Goal: Task Accomplishment & Management: Use online tool/utility

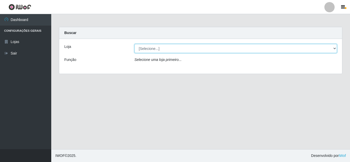
click at [159, 46] on select "[Selecione...] Rede Compras Supermercados - LOJA 5" at bounding box center [235, 48] width 203 height 9
select select "397"
click at [134, 44] on select "[Selecione...] Rede Compras Supermercados - LOJA 5" at bounding box center [235, 48] width 203 height 9
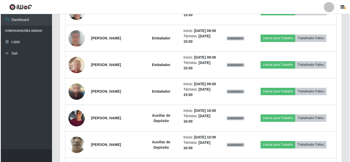
scroll to position [333, 0]
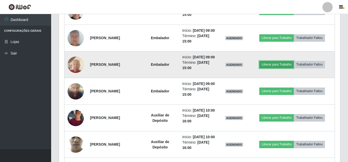
click at [284, 68] on button "Liberar para Trabalho" at bounding box center [277, 64] width 35 height 7
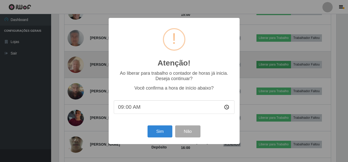
scroll to position [106, 279]
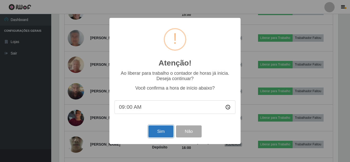
click at [156, 136] on button "Sim" at bounding box center [160, 131] width 25 height 12
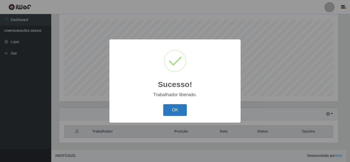
click at [178, 114] on button "OK" at bounding box center [175, 110] width 24 height 12
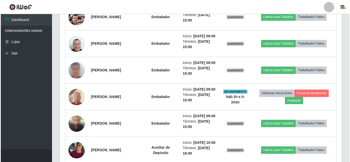
scroll to position [292, 0]
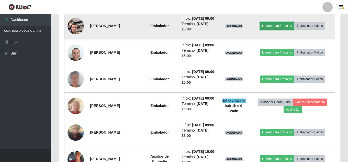
click at [276, 29] on button "Liberar para Trabalho" at bounding box center [277, 25] width 35 height 7
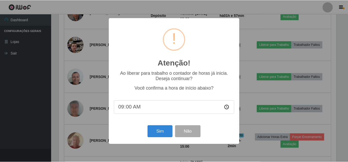
scroll to position [106, 279]
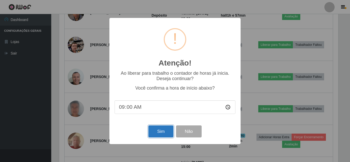
click at [162, 133] on button "Sim" at bounding box center [160, 131] width 25 height 12
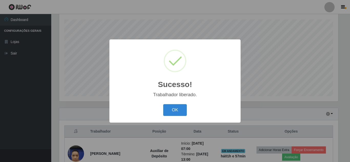
click at [163, 104] on button "OK" at bounding box center [175, 110] width 24 height 12
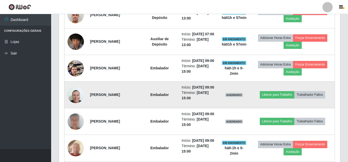
scroll to position [0, 0]
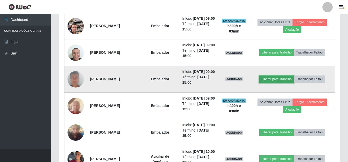
click at [277, 83] on button "Liberar para Trabalho" at bounding box center [277, 79] width 35 height 7
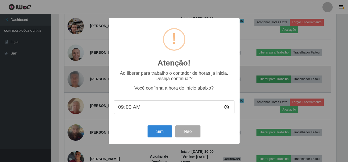
scroll to position [106, 279]
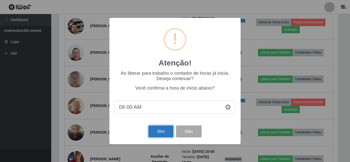
click at [164, 133] on button "Sim" at bounding box center [160, 131] width 25 height 12
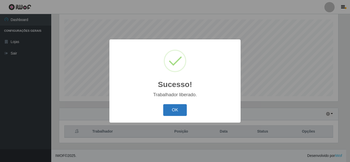
click at [172, 111] on button "OK" at bounding box center [175, 110] width 24 height 12
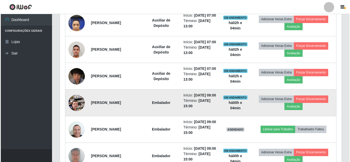
scroll to position [240, 0]
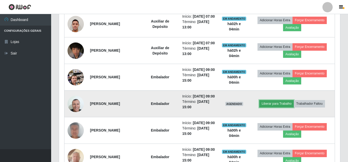
click at [274, 107] on button "Liberar para Trabalho" at bounding box center [277, 103] width 35 height 7
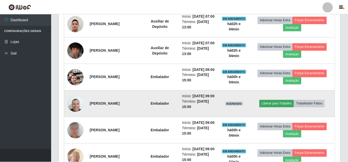
scroll to position [106, 279]
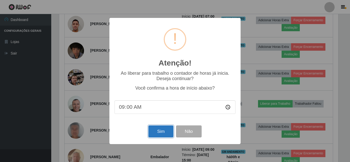
click at [158, 130] on button "Sim" at bounding box center [160, 131] width 25 height 12
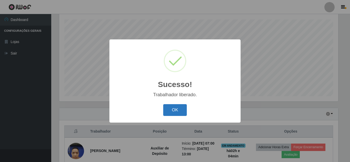
click at [181, 113] on button "OK" at bounding box center [175, 110] width 24 height 12
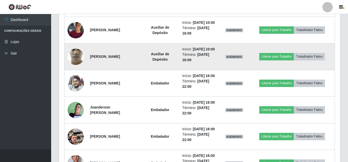
scroll to position [420, 0]
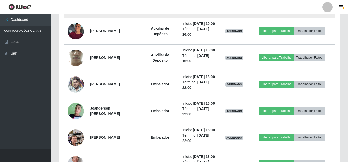
click at [275, 8] on button "Liberar para Trabalho" at bounding box center [277, 4] width 35 height 7
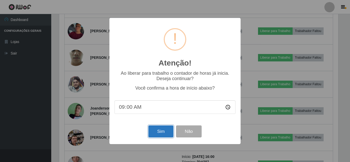
click at [158, 129] on button "Sim" at bounding box center [160, 131] width 25 height 12
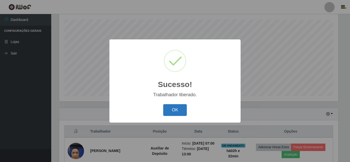
click at [181, 114] on button "OK" at bounding box center [175, 110] width 24 height 12
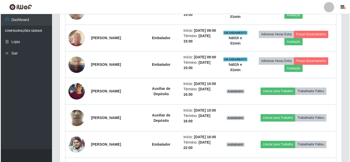
scroll to position [368, 0]
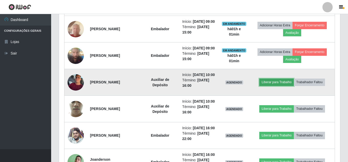
click at [274, 86] on button "Liberar para Trabalho" at bounding box center [277, 82] width 35 height 7
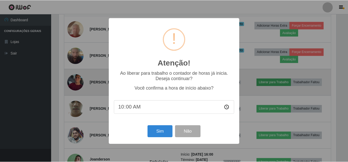
scroll to position [106, 279]
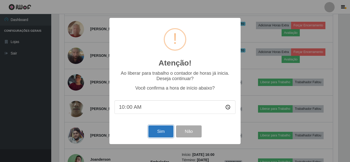
click at [156, 134] on button "Sim" at bounding box center [160, 131] width 25 height 12
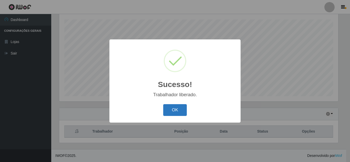
click at [182, 114] on button "OK" at bounding box center [175, 110] width 24 height 12
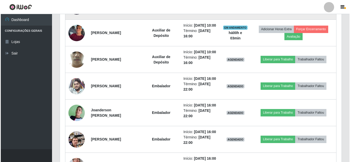
scroll to position [420, 0]
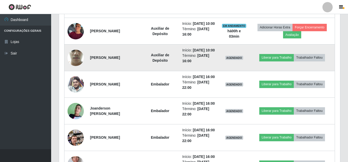
click at [72, 76] on img at bounding box center [76, 57] width 16 height 36
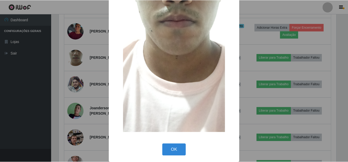
scroll to position [110, 0]
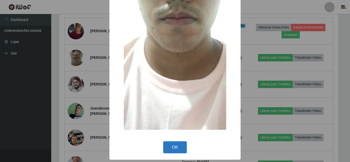
click at [179, 146] on button "OK" at bounding box center [175, 147] width 24 height 12
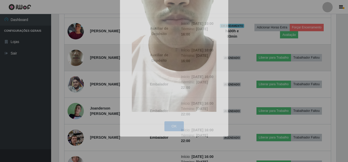
scroll to position [106, 281]
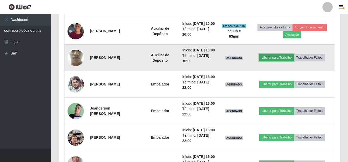
click at [279, 61] on button "Liberar para Trabalho" at bounding box center [277, 57] width 35 height 7
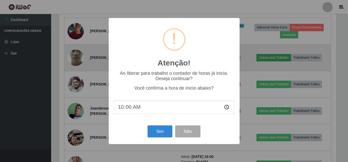
scroll to position [106, 279]
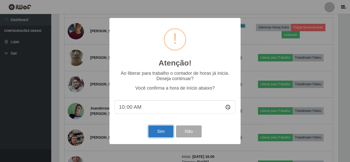
click at [162, 129] on button "Sim" at bounding box center [160, 131] width 25 height 12
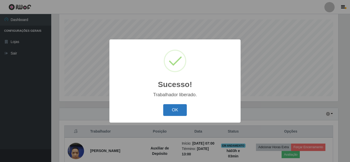
click at [171, 113] on button "OK" at bounding box center [175, 110] width 24 height 12
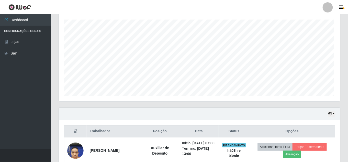
scroll to position [106, 281]
